Goal: Task Accomplishment & Management: Use online tool/utility

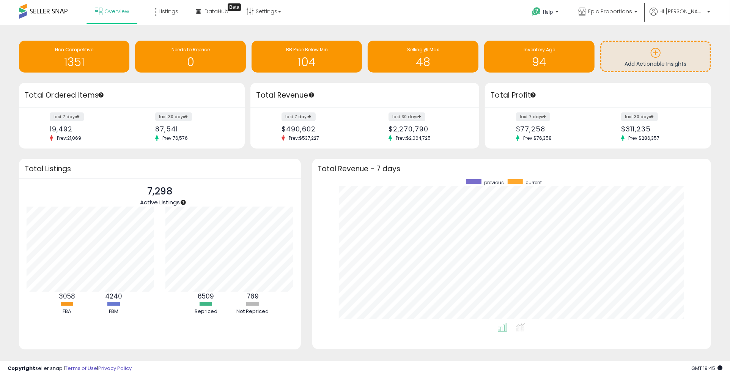
scroll to position [143, 384]
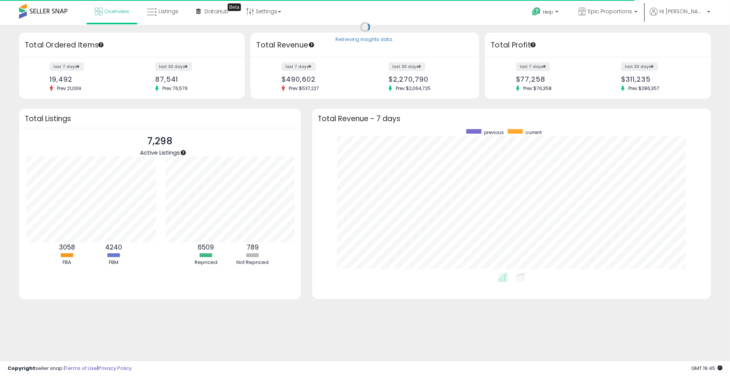
scroll to position [379202, 378961]
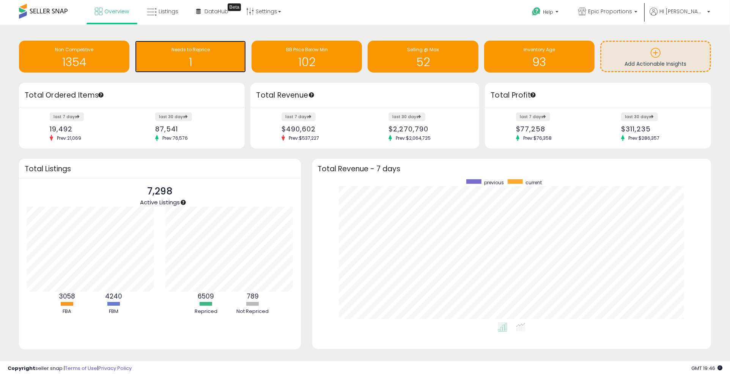
click at [197, 69] on div "Needs to Reprice 1" at bounding box center [190, 57] width 110 height 32
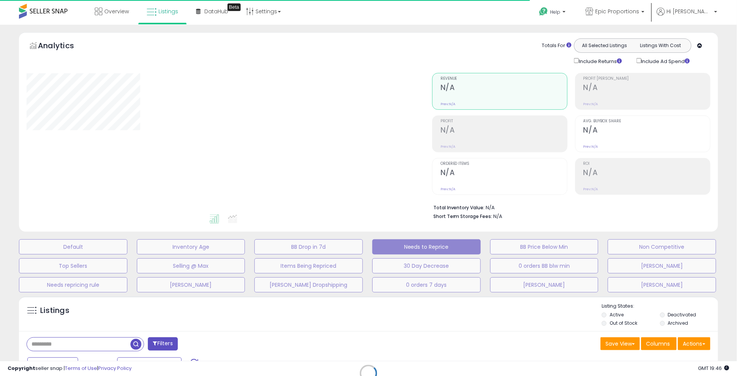
select select "**"
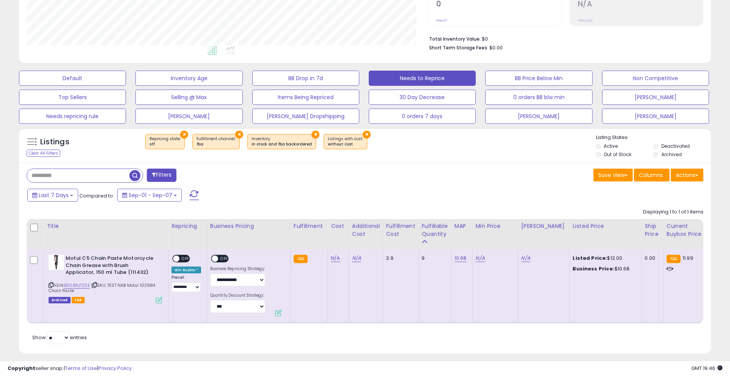
scroll to position [156, 401]
click at [49, 284] on icon at bounding box center [51, 285] width 5 height 4
click at [338, 256] on link "N/A" at bounding box center [335, 258] width 9 height 8
click at [327, 241] on input "number" at bounding box center [312, 239] width 68 height 13
type input "****"
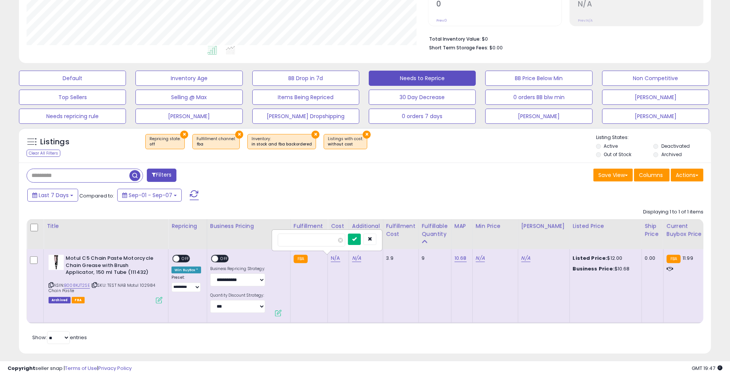
click at [361, 242] on button "submit" at bounding box center [354, 238] width 13 height 11
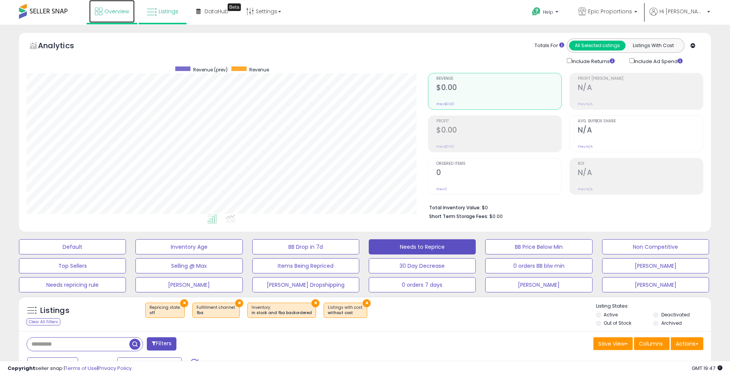
click at [116, 5] on link "Overview" at bounding box center [112, 11] width 46 height 23
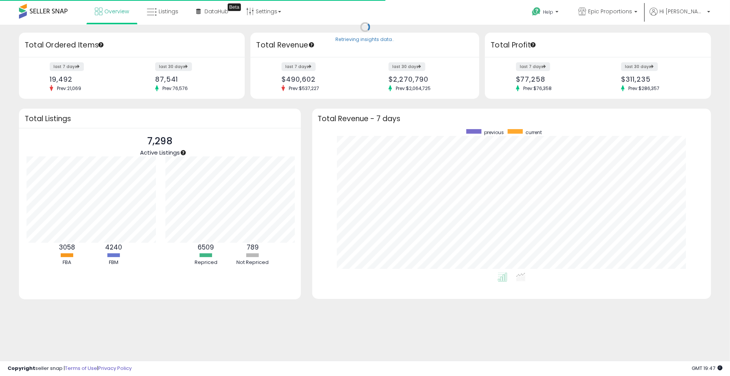
scroll to position [379202, 378961]
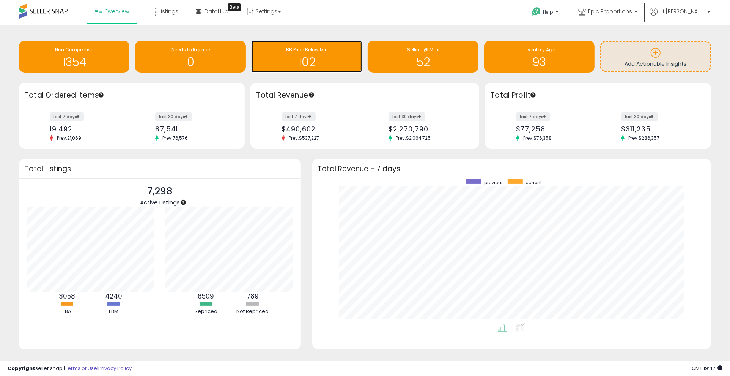
click at [319, 60] on h1 "102" at bounding box center [306, 62] width 103 height 13
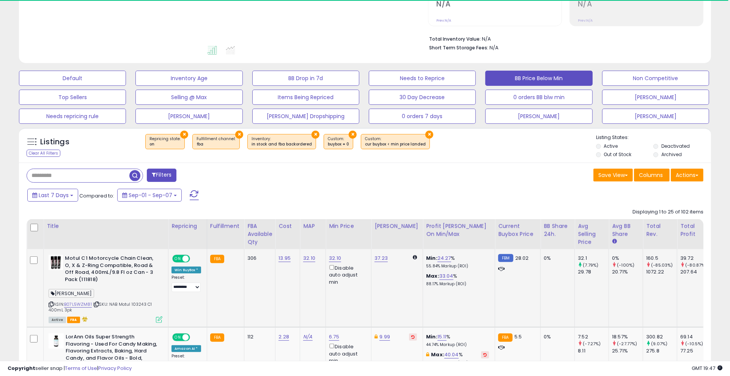
scroll to position [253, 0]
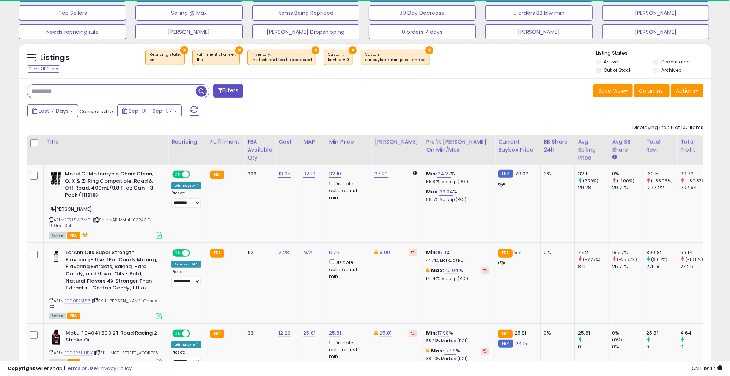
click at [51, 91] on input "text" at bounding box center [111, 91] width 169 height 13
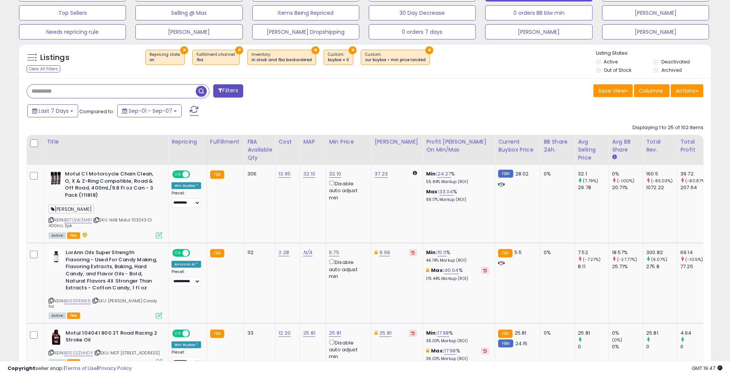
scroll to position [156, 401]
type input "*****"
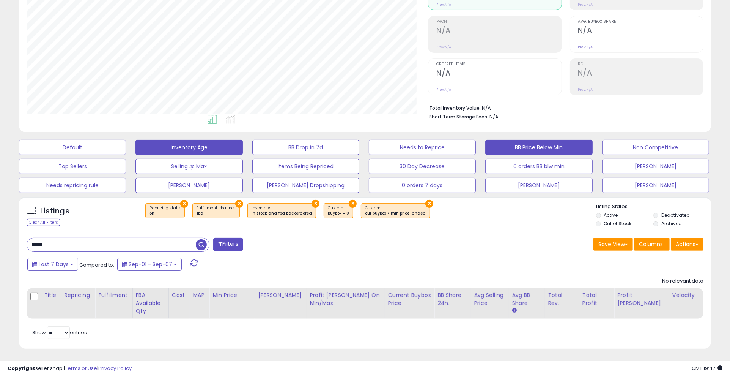
scroll to position [0, 0]
